Goal: Ask a question

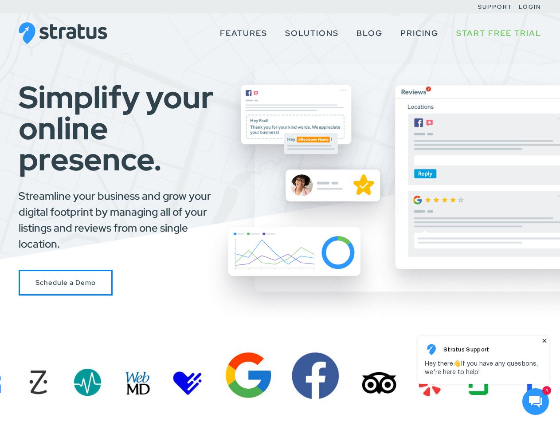
click at [280, 213] on div "Simplify your online presence. Streamline your business and grow your digital f…" at bounding box center [280, 189] width 560 height 214
click at [536, 401] on use at bounding box center [535, 401] width 13 height 12
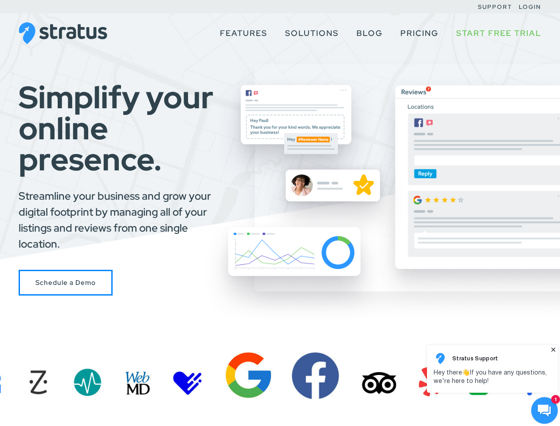
click at [544, 340] on body "Stratus Support Hey there 👋 If you have any questions, we're here to help! 1" at bounding box center [474, 287] width 171 height 277
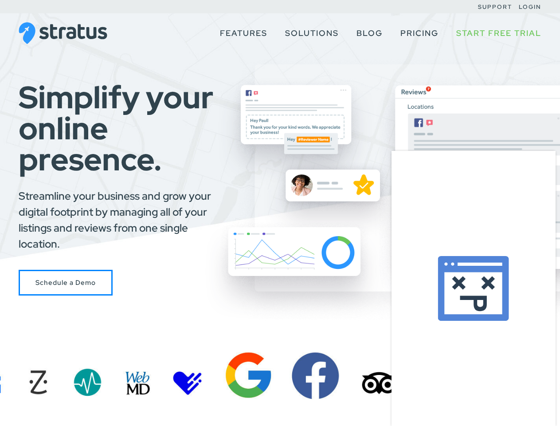
click at [483, 360] on body at bounding box center [474, 287] width 171 height 277
